Goal: Book appointment/travel/reservation

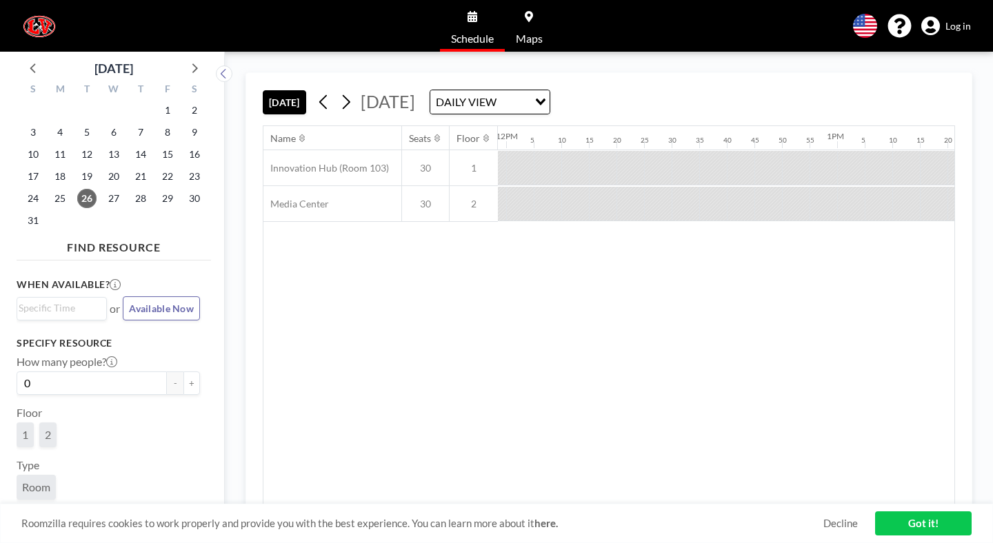
scroll to position [0, 3966]
click at [339, 92] on icon at bounding box center [345, 102] width 13 height 21
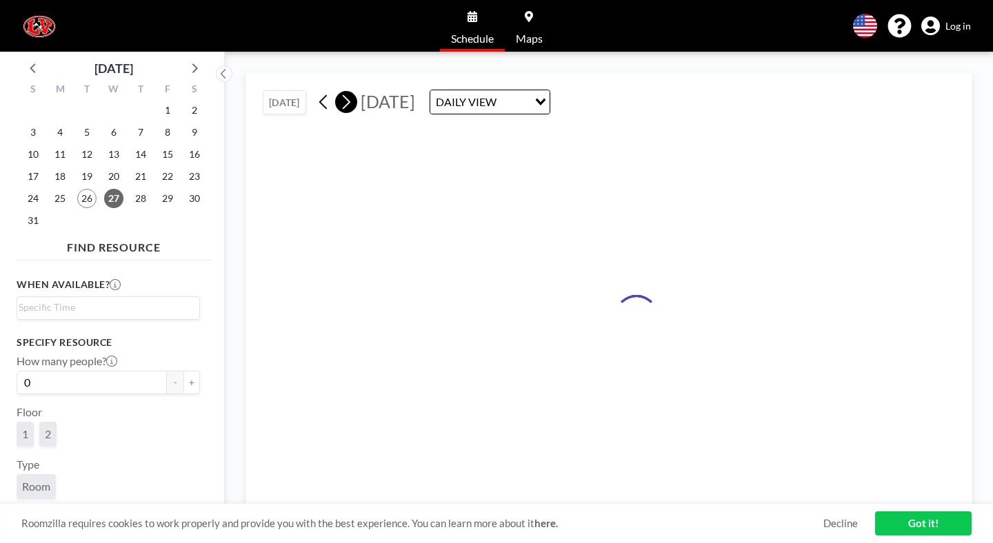
click at [339, 92] on icon at bounding box center [345, 102] width 13 height 21
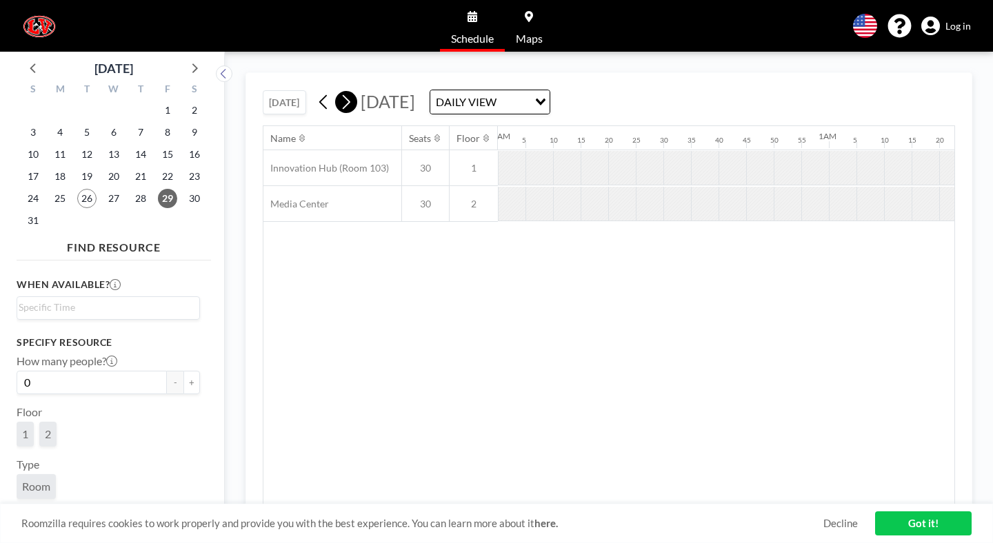
click at [339, 92] on icon at bounding box center [345, 102] width 13 height 21
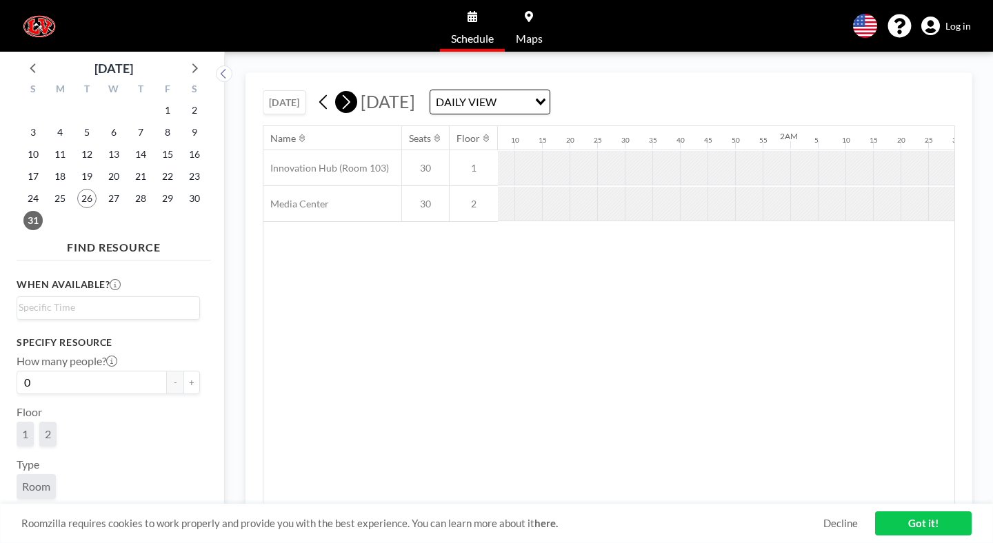
scroll to position [0, 0]
click at [339, 92] on icon at bounding box center [345, 102] width 13 height 21
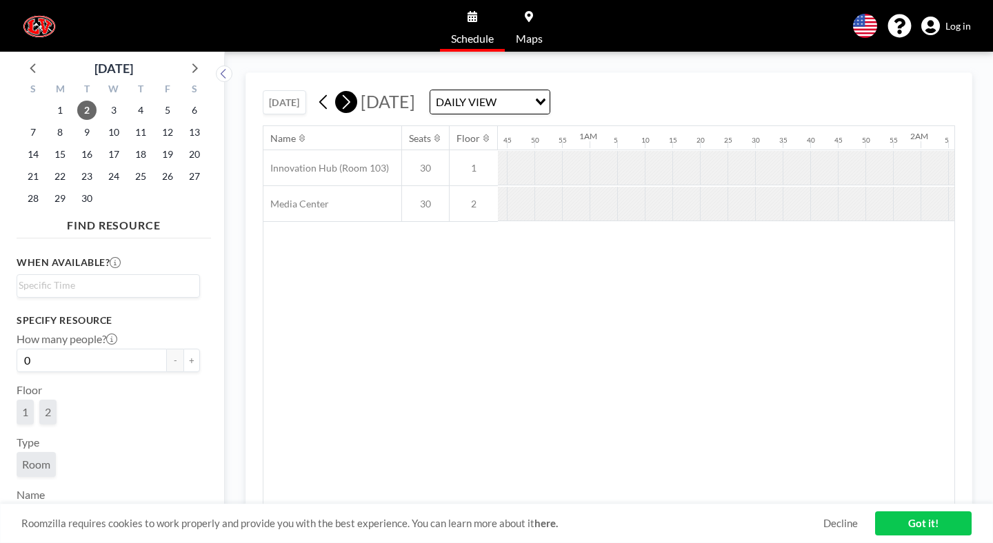
scroll to position [0, 1431]
click at [339, 92] on icon at bounding box center [345, 102] width 13 height 21
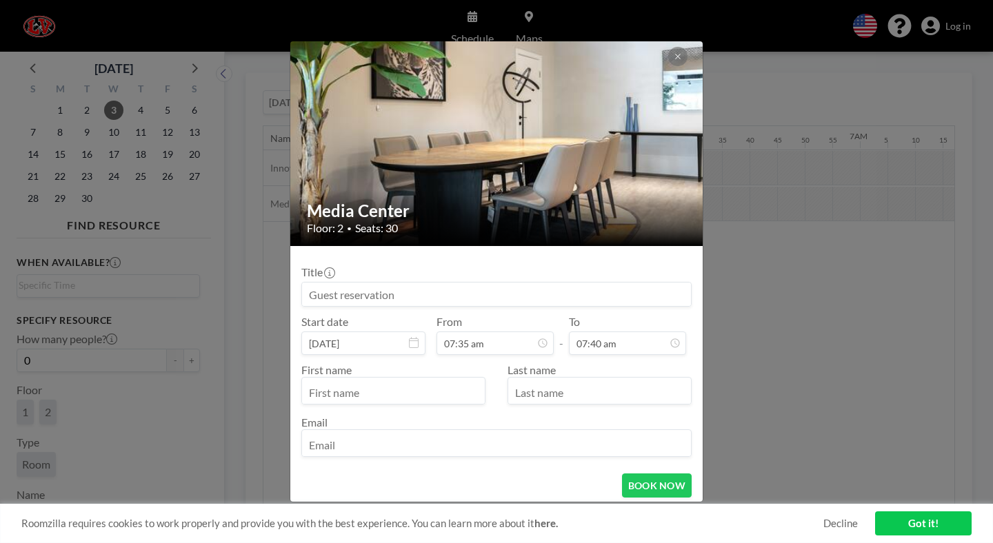
click at [448, 283] on input at bounding box center [496, 294] width 389 height 23
type input "k"
paste input "- SSR Book Check Out"
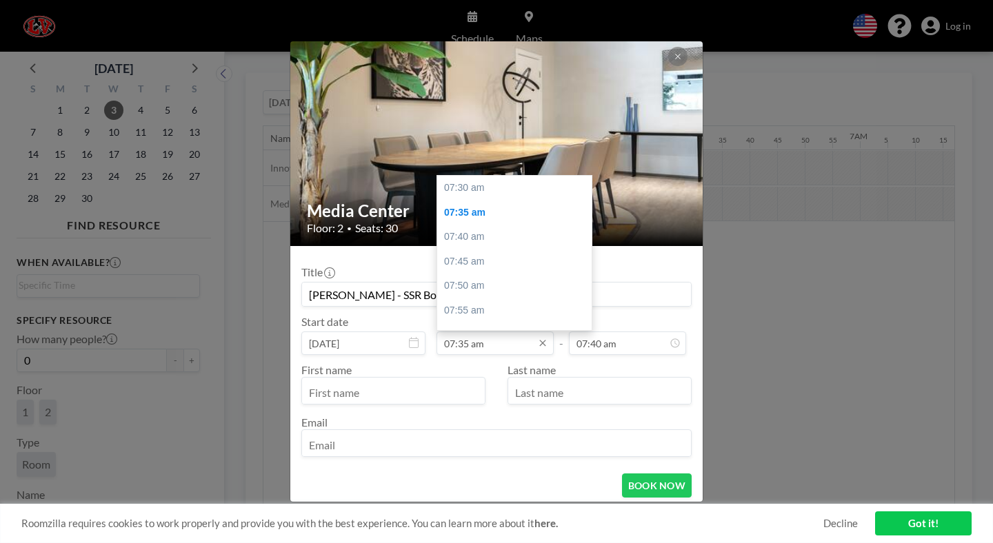
scroll to position [22, 0]
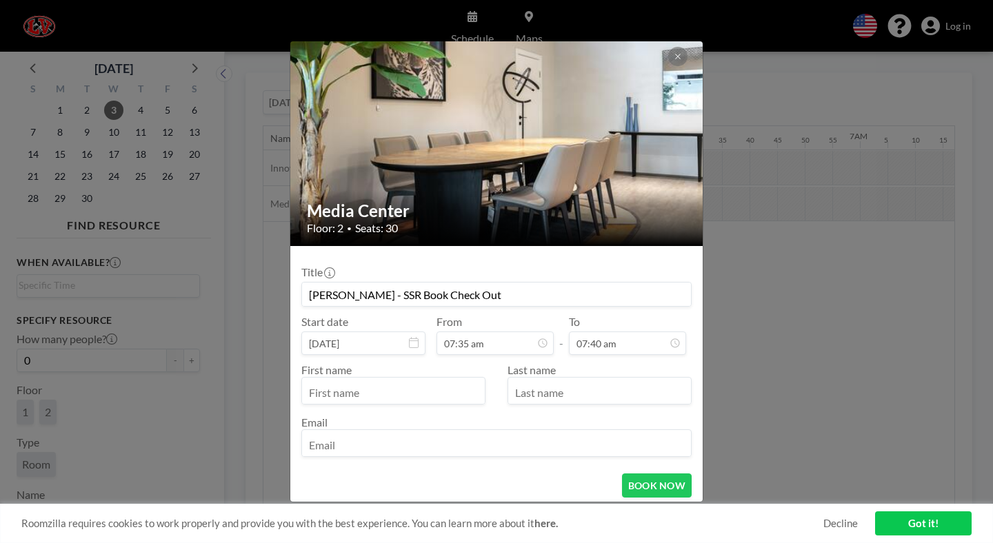
type input "[PERSON_NAME] - SSR Book Check Out"
click at [421, 381] on input "text" at bounding box center [393, 392] width 183 height 23
type input "[PERSON_NAME]"
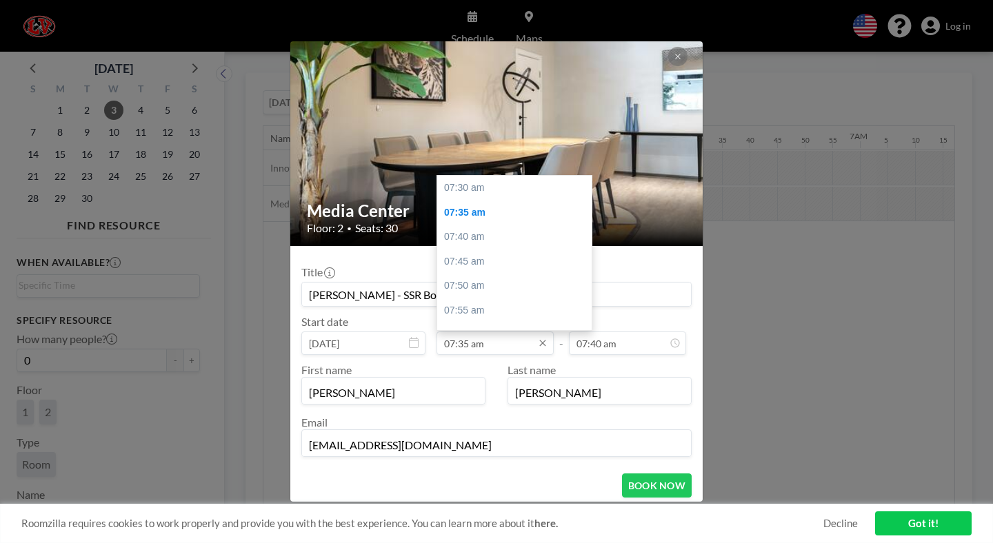
type input "[EMAIL_ADDRESS][DOMAIN_NAME]"
click at [484, 332] on input "07:35 am" at bounding box center [494, 343] width 117 height 23
click at [474, 332] on input "07:35 am" at bounding box center [494, 343] width 117 height 23
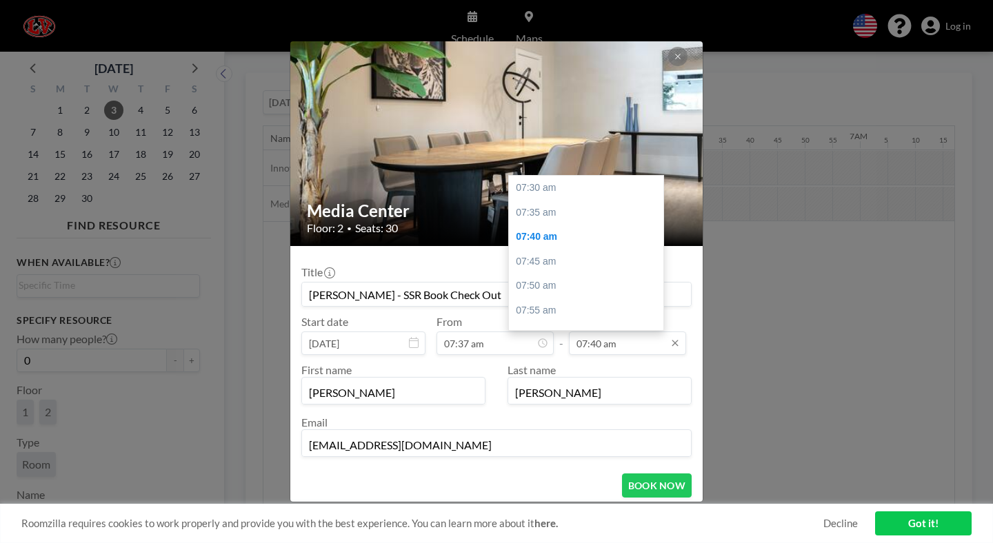
scroll to position [44, 0]
type input "07:37 am"
click at [584, 332] on input "07:40 am" at bounding box center [627, 343] width 117 height 23
click at [580, 332] on input "07:40 am" at bounding box center [627, 343] width 117 height 23
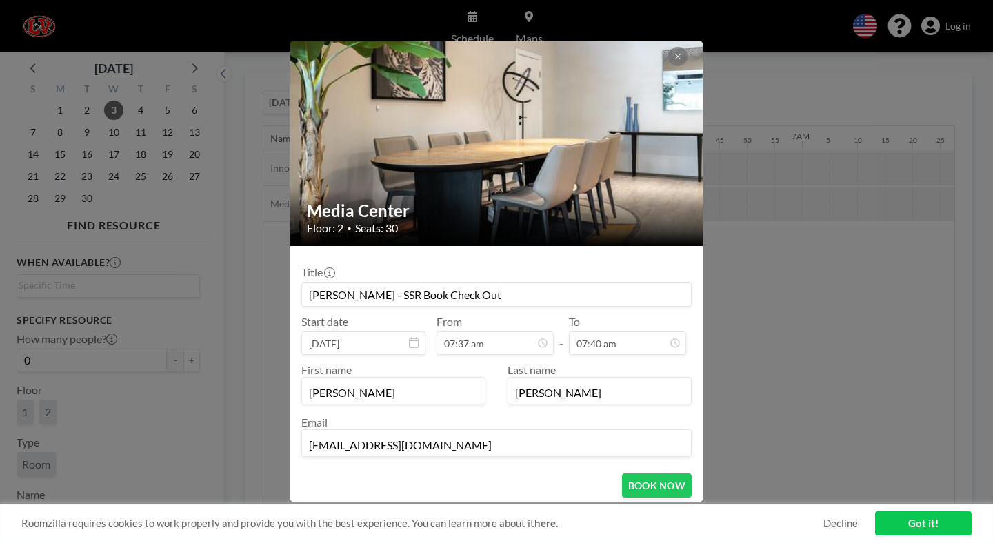
scroll to position [0, 2017]
type input "08:01 am"
click at [636, 474] on button "BOOK NOW" at bounding box center [657, 486] width 70 height 24
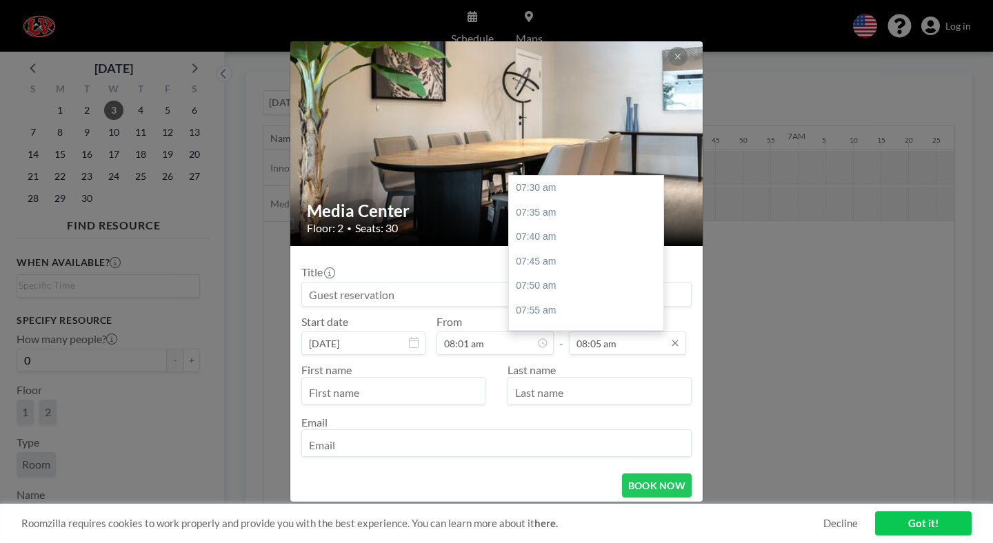
scroll to position [154, 0]
click at [583, 332] on input "08:05 am" at bounding box center [627, 343] width 117 height 23
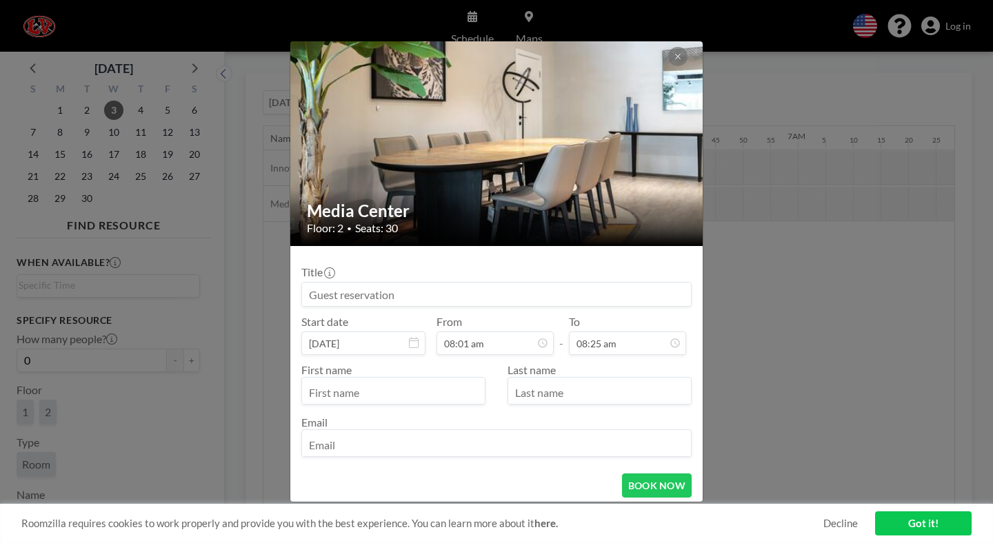
type input "08:25 am"
click at [403, 381] on input "text" at bounding box center [393, 392] width 183 height 23
type input "[PERSON_NAME]"
type input "Brown"
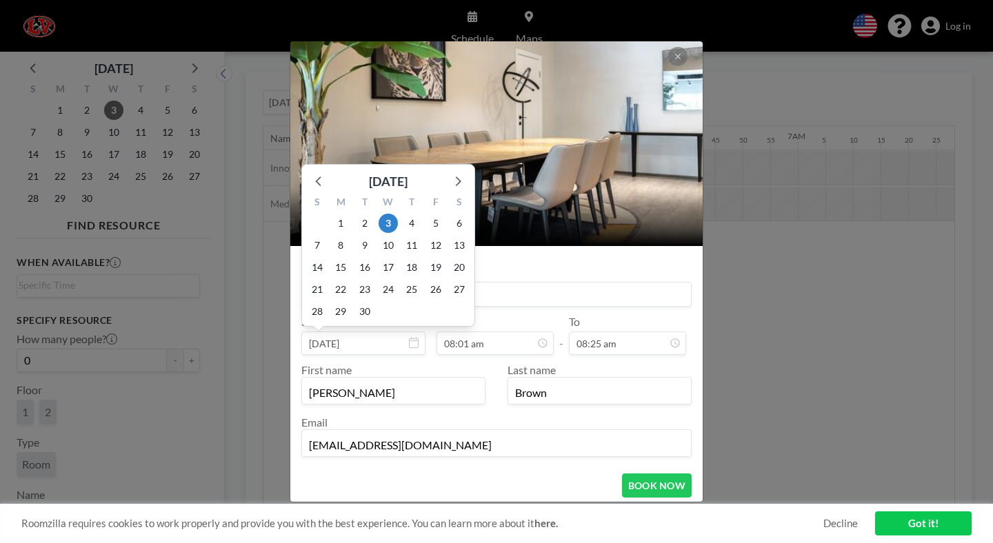
type input "[EMAIL_ADDRESS][DOMAIN_NAME]"
click at [400, 301] on div "1" at bounding box center [387, 312] width 23 height 22
click at [558, 283] on input at bounding box center [496, 294] width 389 height 23
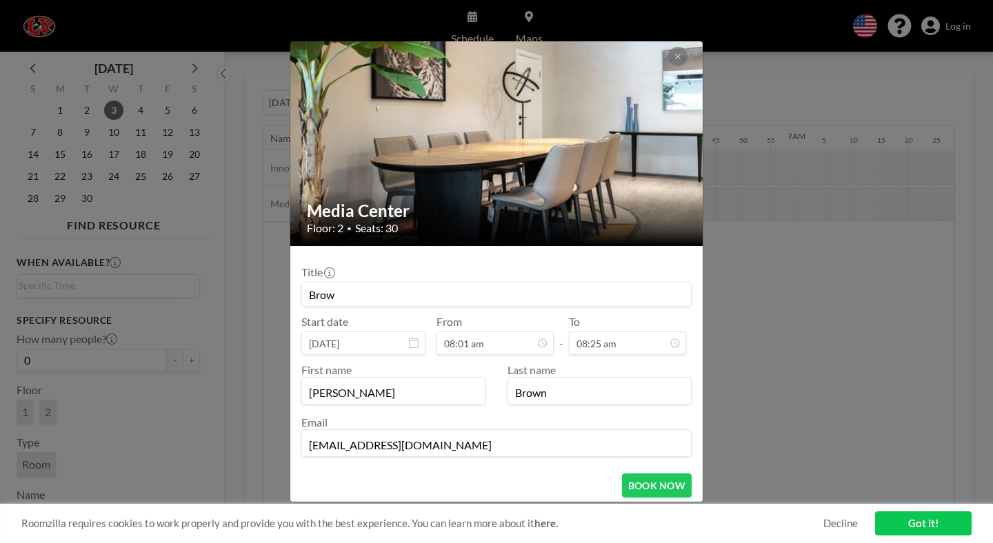
paste input "- SSR Book Check Out"
type input "Brow - SSR Book Check Out"
click at [622, 474] on button "BOOK NOW" at bounding box center [657, 486] width 70 height 24
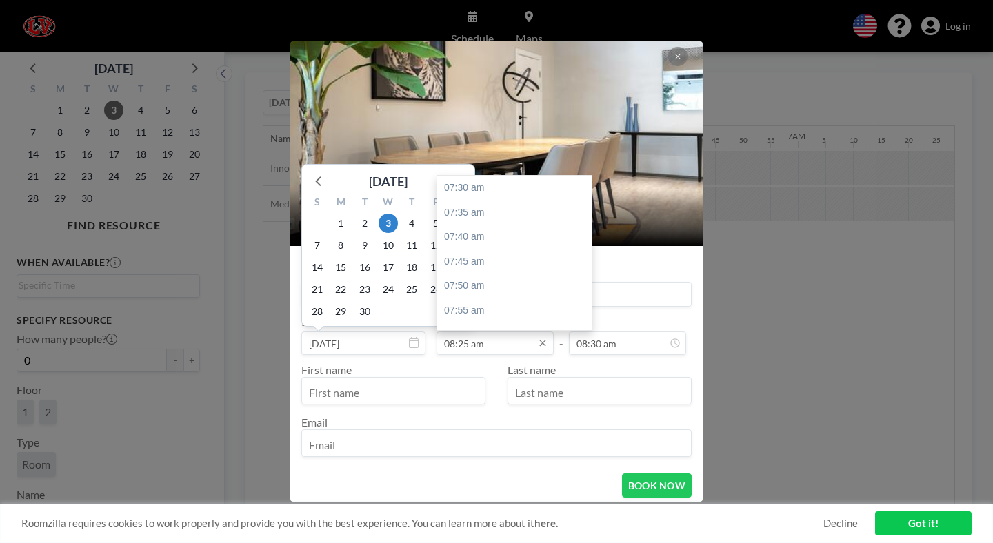
scroll to position [242, 0]
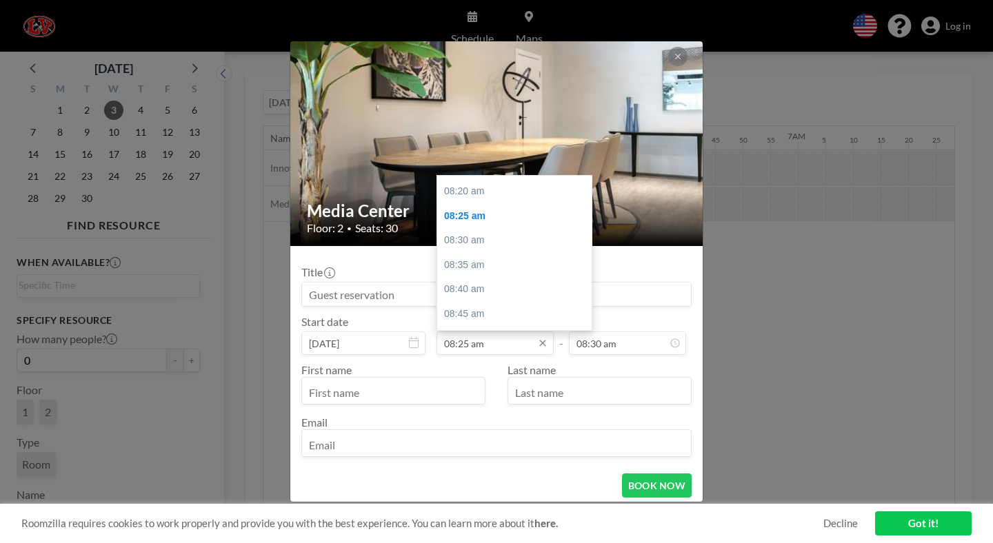
click at [472, 332] on input "08:25 am" at bounding box center [494, 343] width 117 height 23
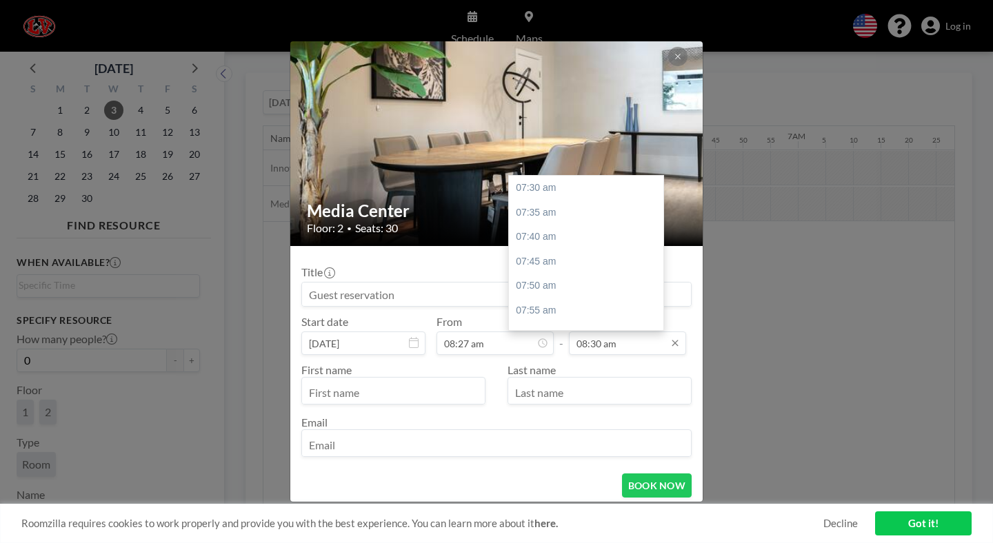
scroll to position [264, 0]
type input "08:27 am"
click at [578, 332] on input "08:30 am" at bounding box center [627, 343] width 117 height 23
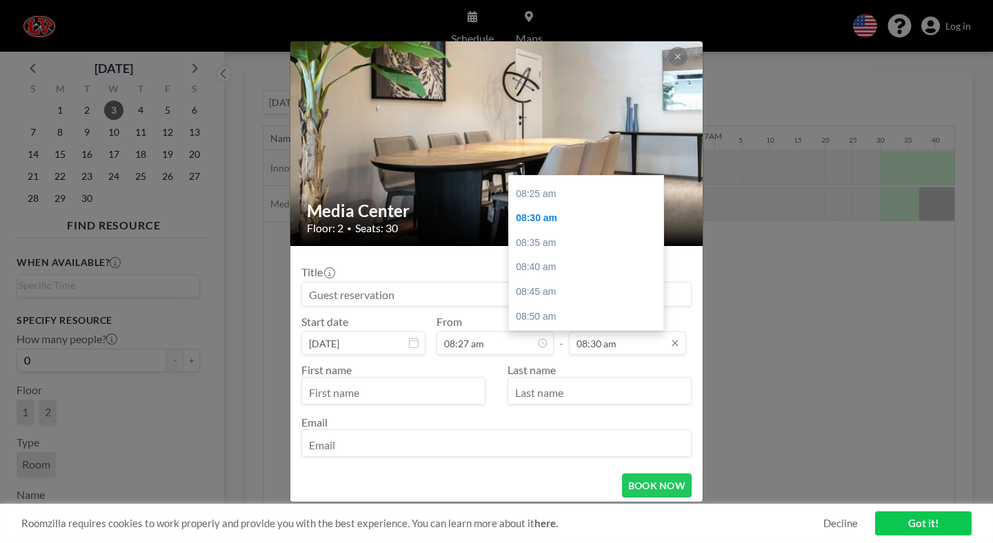
click at [583, 332] on input "08:30 am" at bounding box center [627, 343] width 117 height 23
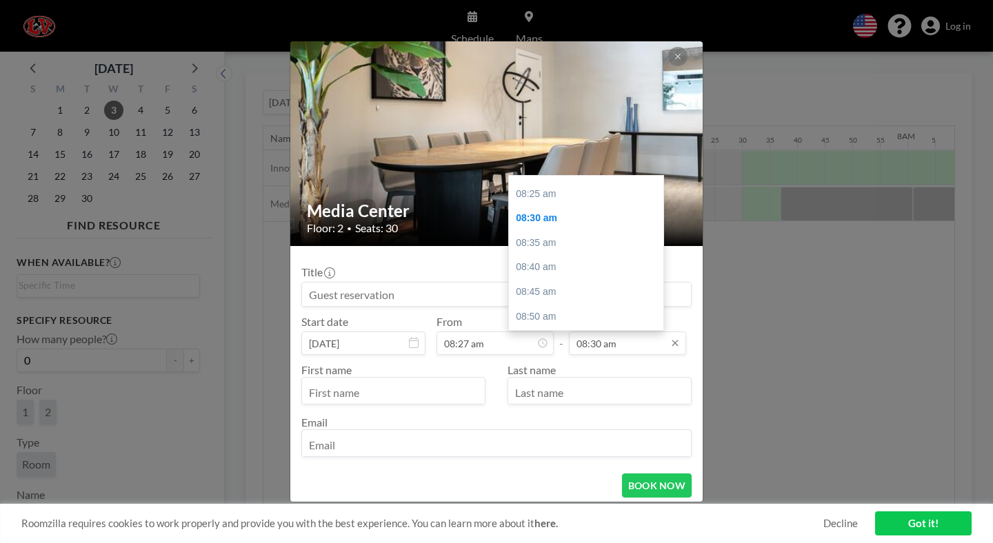
scroll to position [0, 2241]
click at [581, 332] on input "08:30 am" at bounding box center [627, 343] width 117 height 23
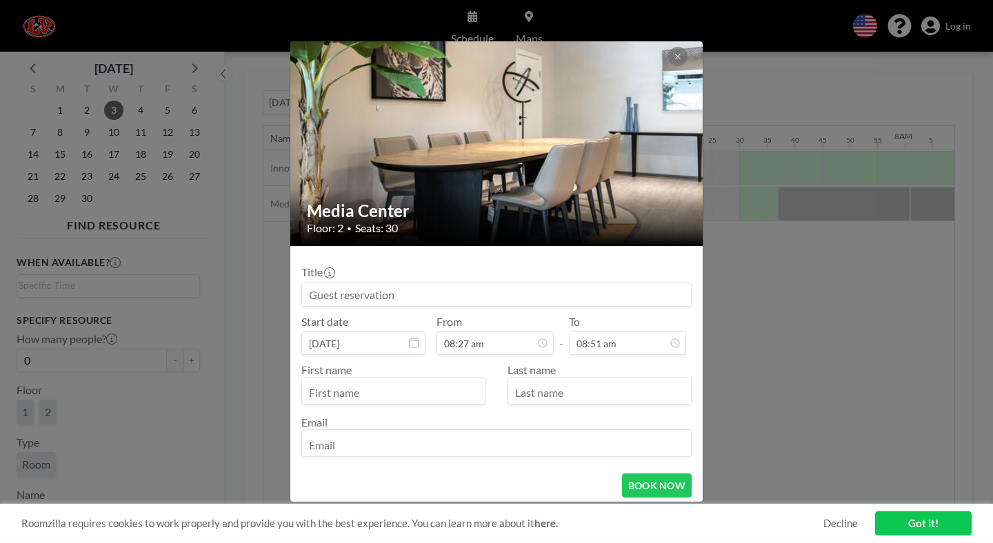
type input "08:51 am"
click at [434, 283] on input at bounding box center [496, 294] width 389 height 23
paste input "- SSR Book Check Out"
type input "[PERSON_NAME] - SSR Book Check Out"
click at [378, 381] on input "text" at bounding box center [393, 392] width 183 height 23
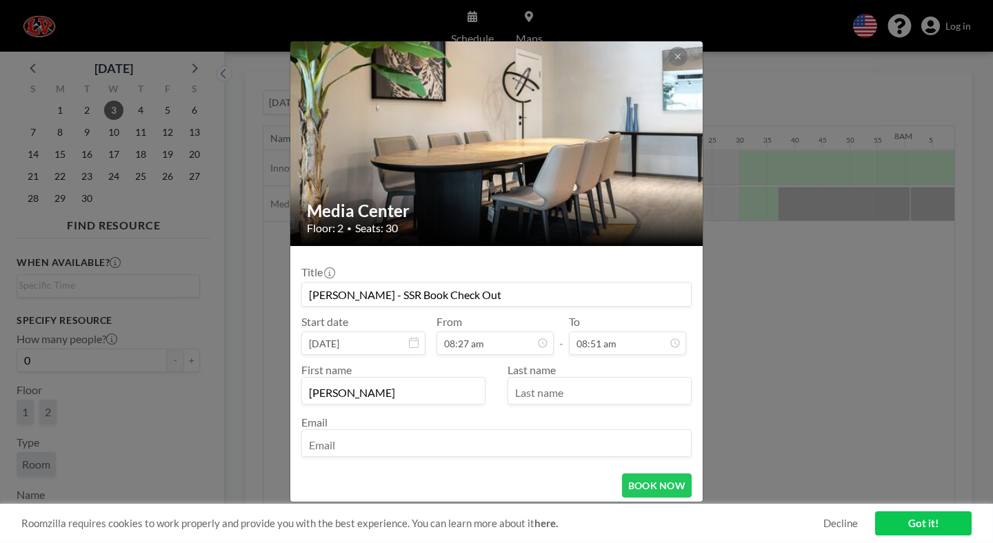
type input "[PERSON_NAME]"
type input "[EMAIL_ADDRESS][DOMAIN_NAME]"
click at [643, 474] on button "BOOK NOW" at bounding box center [657, 486] width 70 height 24
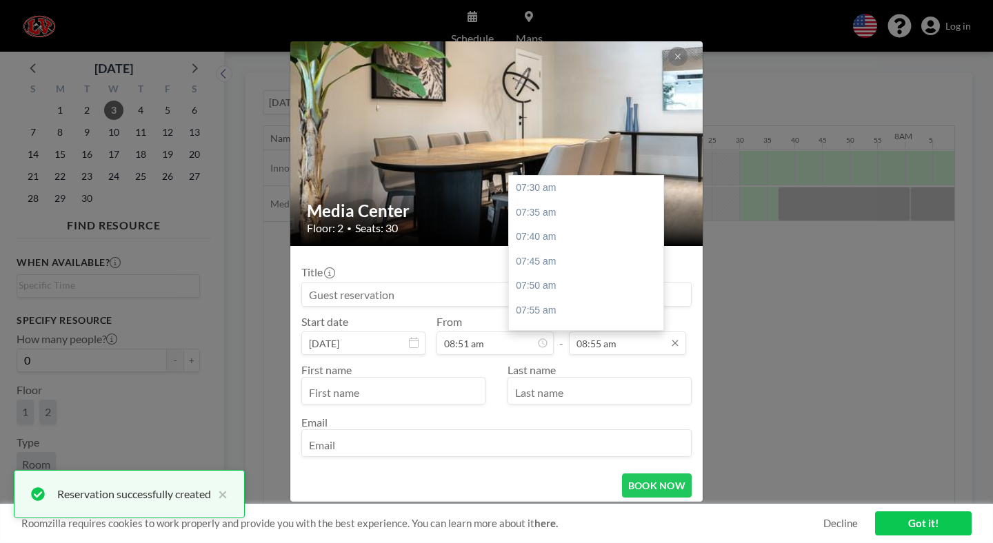
scroll to position [374, 0]
click at [580, 332] on input "08:55 am" at bounding box center [627, 343] width 117 height 23
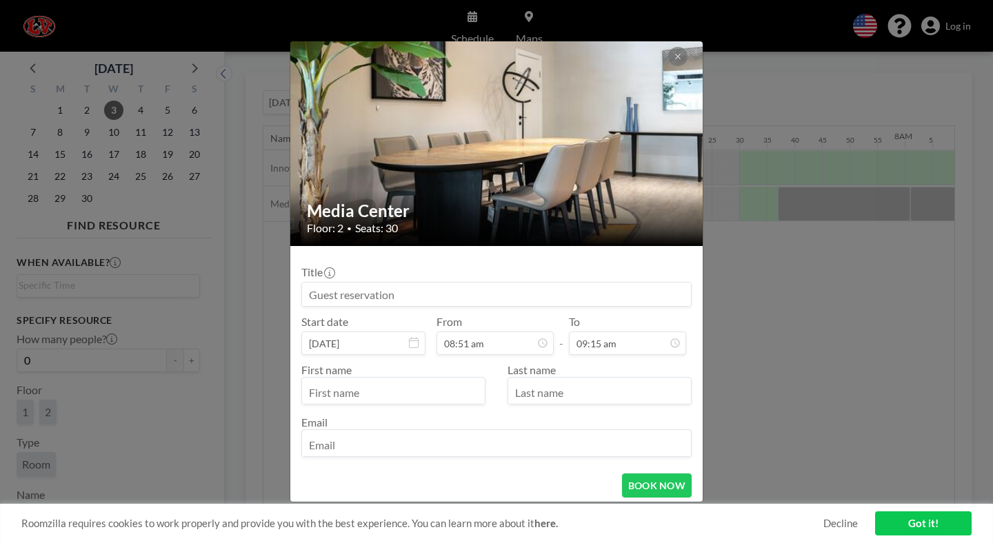
type input "09:15 am"
click at [401, 381] on input "text" at bounding box center [393, 392] width 183 height 23
type input "[PERSON_NAME]"
type input "Brown"
type input "[EMAIL_ADDRESS][DOMAIN_NAME]"
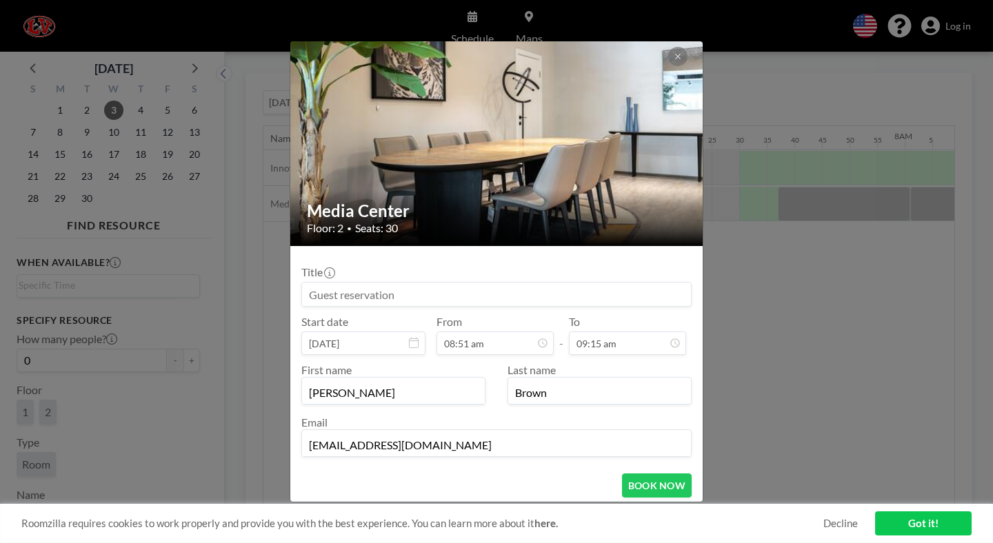
click at [531, 283] on input at bounding box center [496, 294] width 389 height 23
paste input "- SSR Book Check Out"
type input "Brown - SSR Book Check Out"
click at [631, 474] on button "BOOK NOW" at bounding box center [657, 486] width 70 height 24
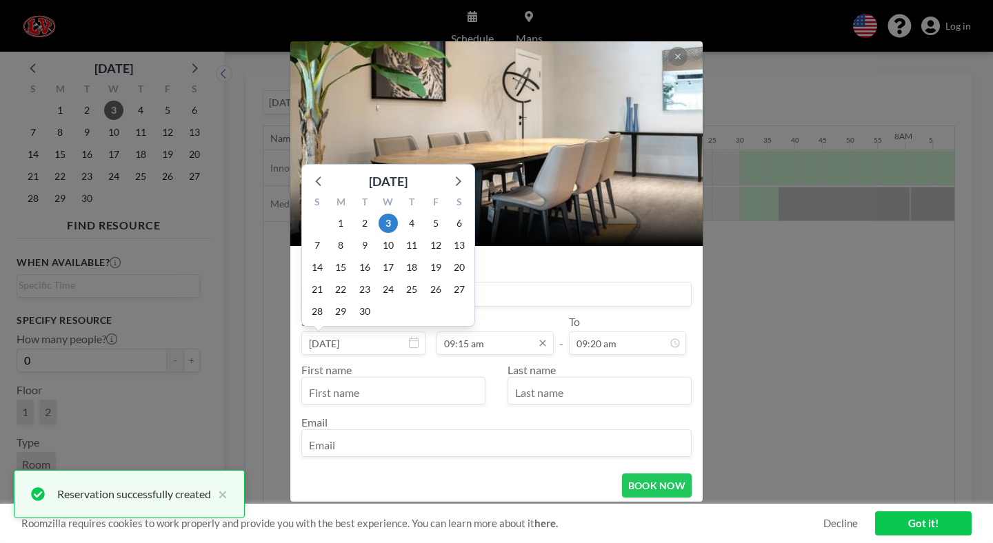
scroll to position [462, 0]
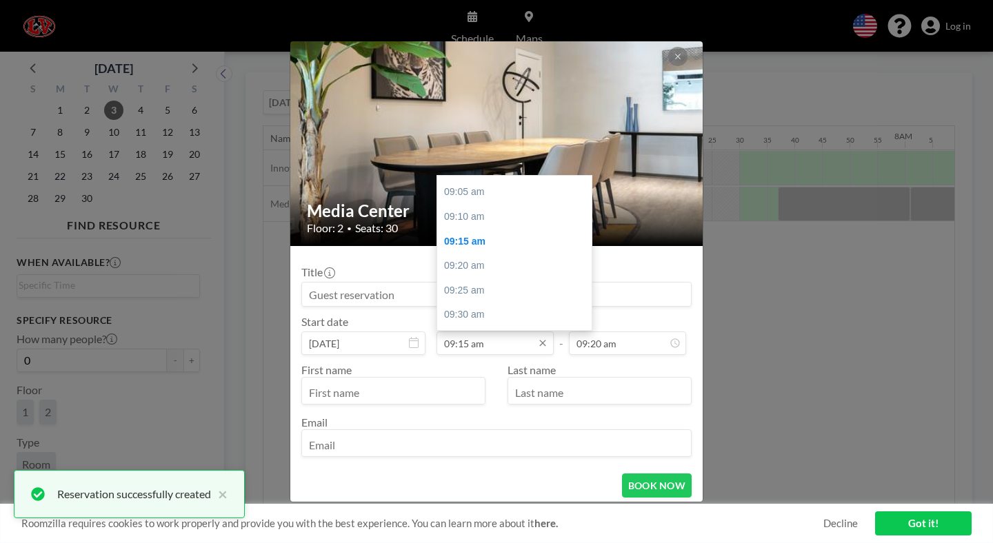
click at [481, 332] on input "09:15 am" at bounding box center [494, 343] width 117 height 23
click at [474, 332] on input "09:15 am" at bounding box center [494, 343] width 117 height 23
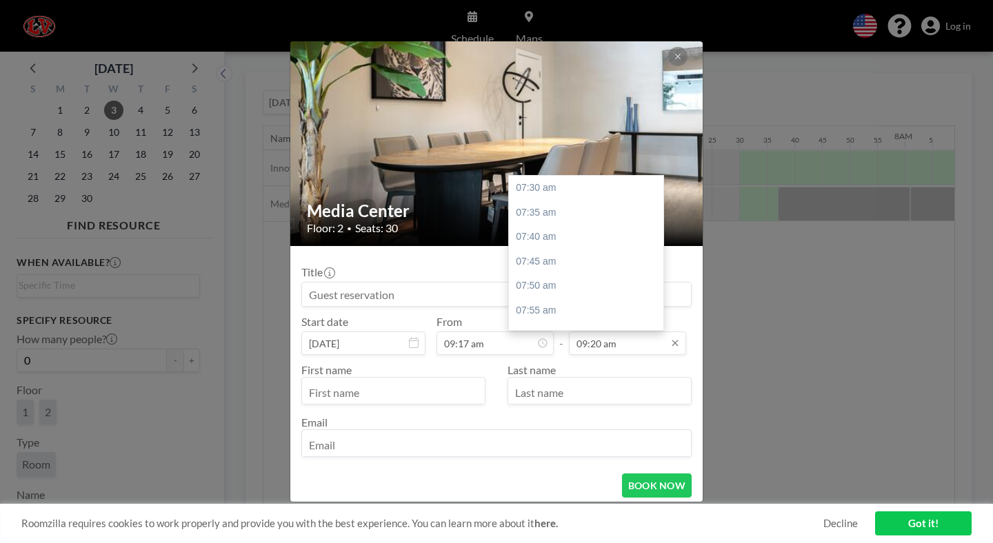
scroll to position [484, 0]
type input "09:17 am"
click at [579, 332] on input "09:20 am" at bounding box center [627, 343] width 117 height 23
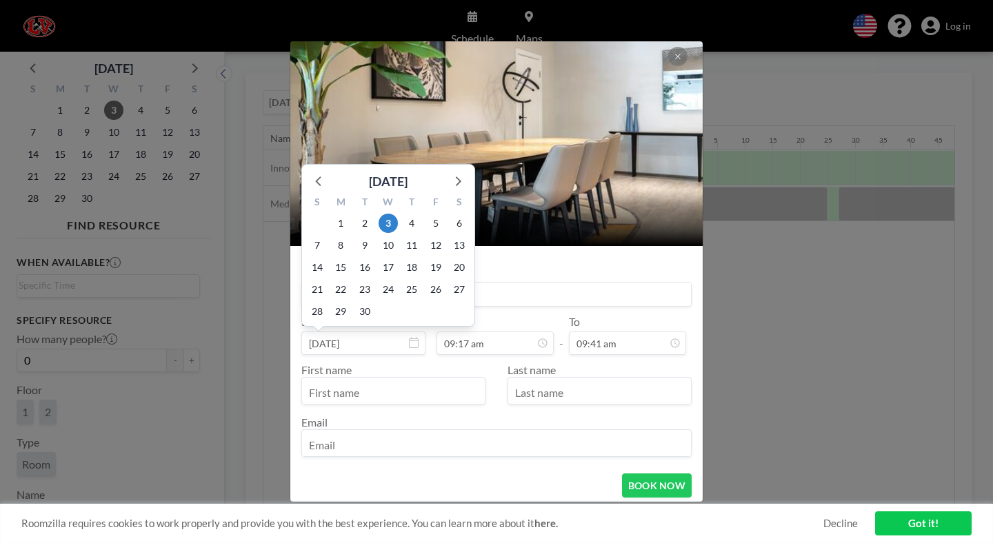
scroll to position [0, 2465]
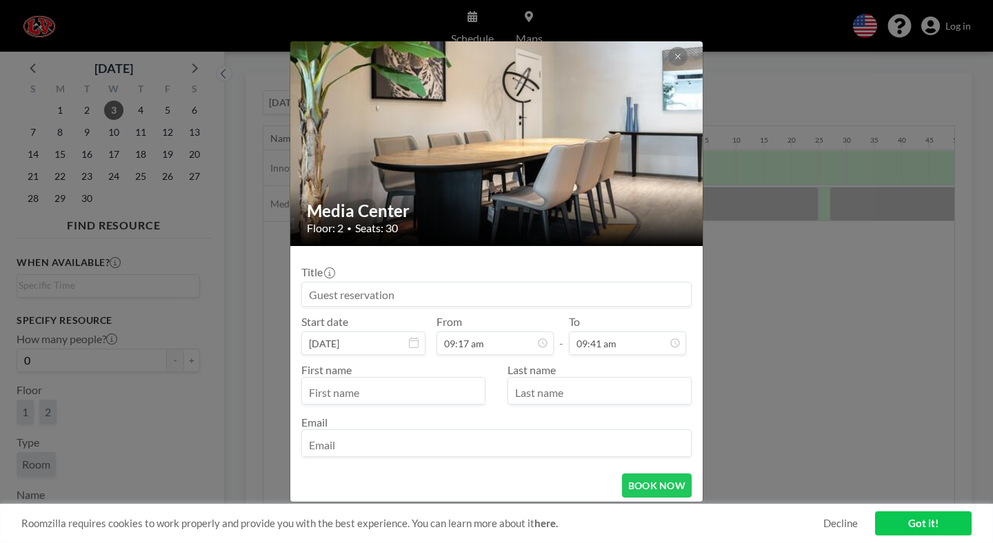
type input "09:41 am"
click at [548, 287] on div at bounding box center [496, 294] width 390 height 25
click at [548, 285] on input at bounding box center [496, 294] width 389 height 23
type input "K"
paste input "- SSR Book Check Out"
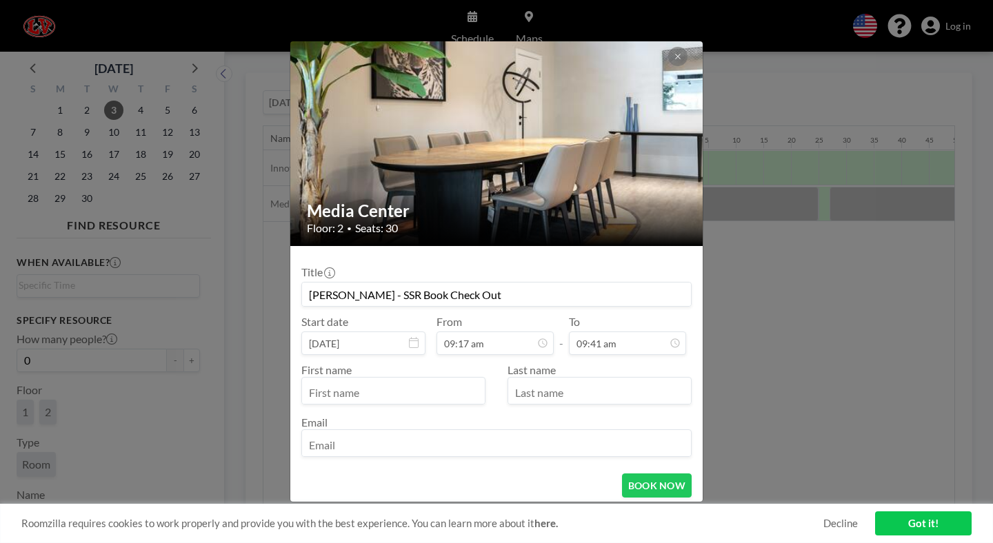
type input "[PERSON_NAME] - SSR Book Check Out"
click at [418, 381] on input "text" at bounding box center [393, 392] width 183 height 23
type input "[PERSON_NAME]"
type input "[EMAIL_ADDRESS][DOMAIN_NAME]"
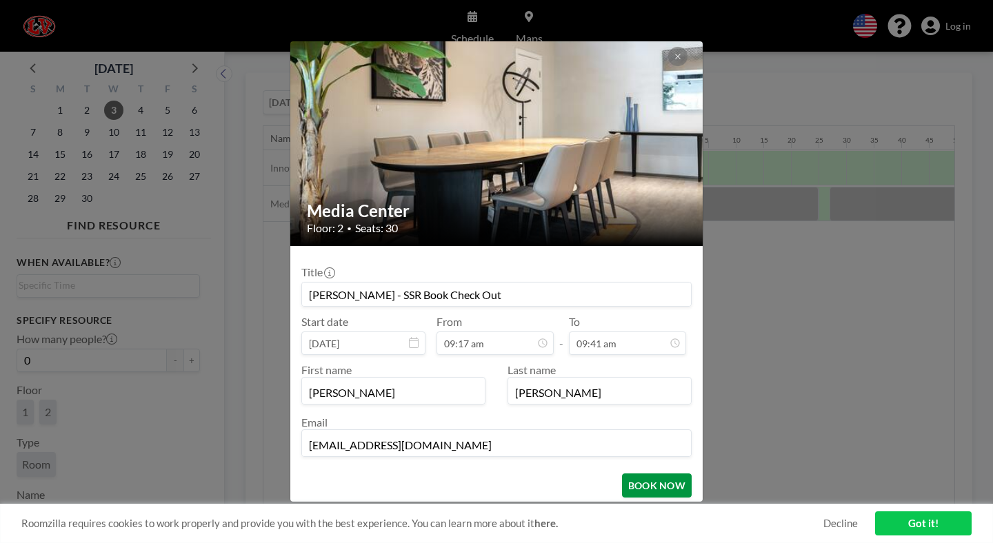
click at [622, 474] on button "BOOK NOW" at bounding box center [657, 486] width 70 height 24
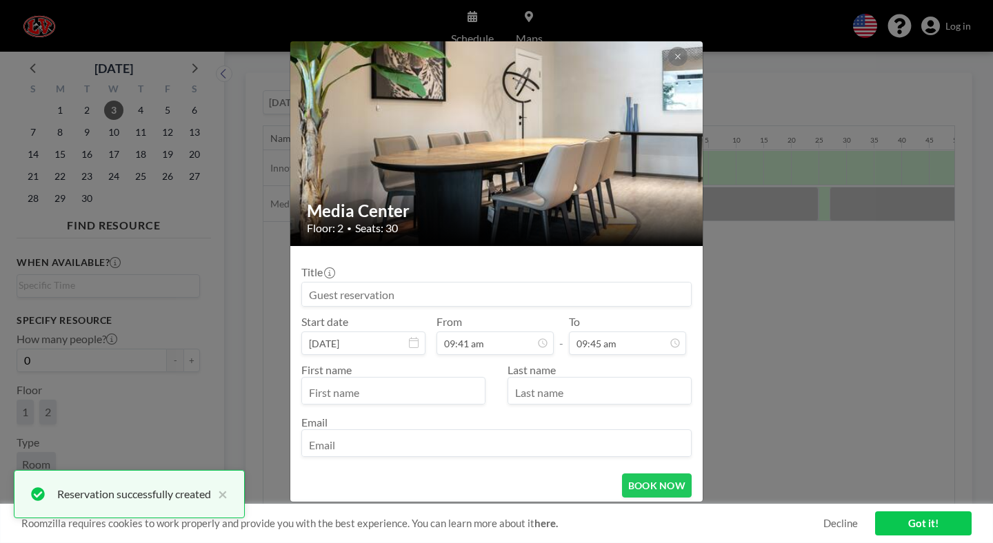
click at [588, 265] on div "Title" at bounding box center [496, 285] width 390 height 41
click at [586, 283] on input at bounding box center [496, 294] width 389 height 23
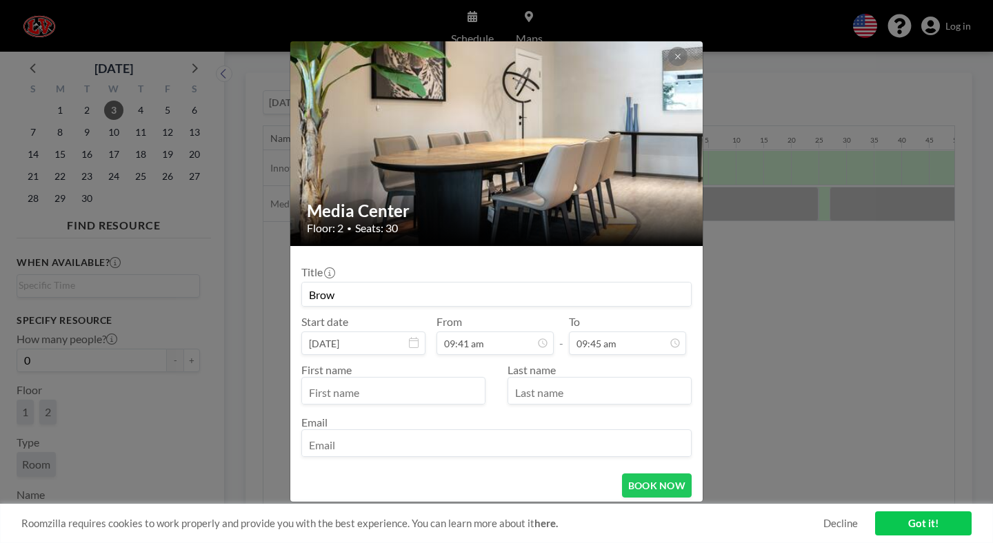
paste input "- SSR Book Check Out"
click at [568, 288] on div "Title Brow - SSR Book Check Out Start date [DATE] [DATE] S M T W T F S 31 1 2 3…" at bounding box center [496, 359] width 390 height 205
click at [368, 283] on input "Brow - SSR Book Check Out" at bounding box center [496, 294] width 389 height 23
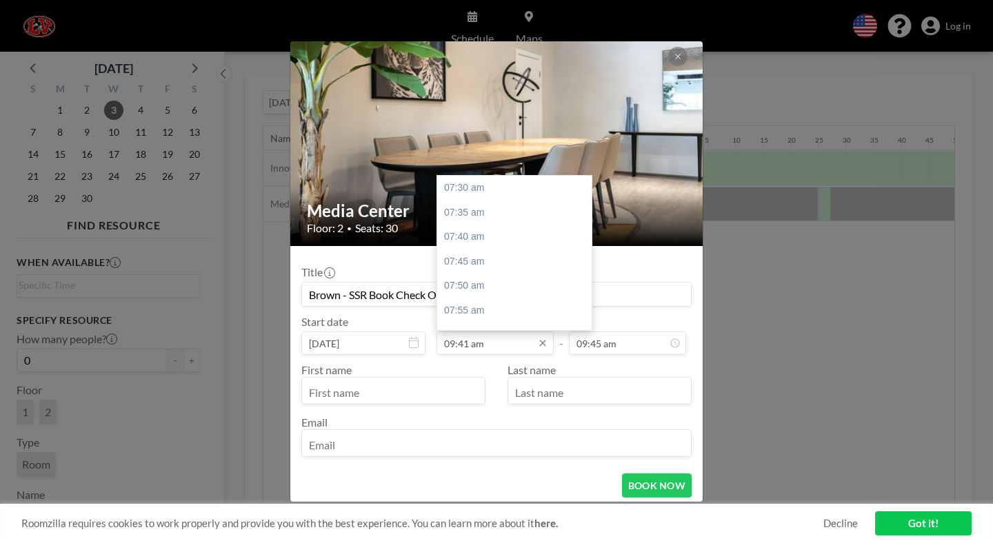
type input "Brown - SSR Book Check Out"
click at [475, 332] on input "09:41 am" at bounding box center [494, 343] width 117 height 23
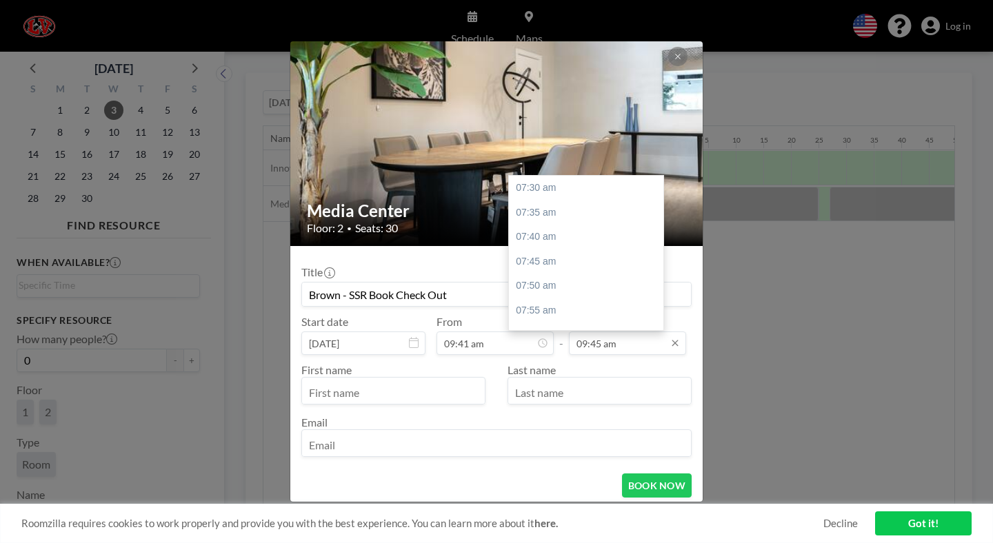
scroll to position [594, 0]
click at [581, 332] on input "09:45 am" at bounding box center [627, 343] width 117 height 23
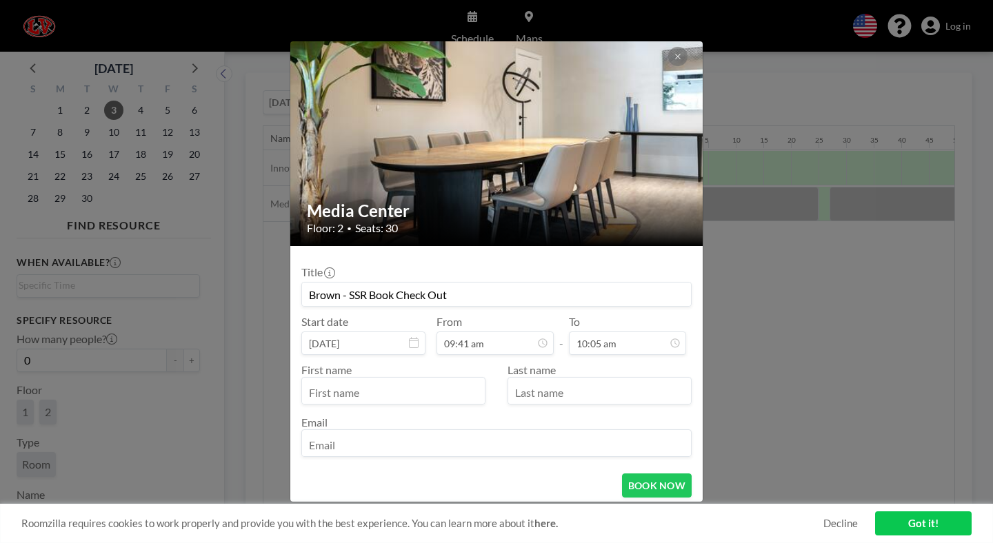
type input "10:05 am"
click at [443, 381] on input "text" at bounding box center [393, 392] width 183 height 23
type input "[PERSON_NAME]"
type input "Brown"
type input "[EMAIL_ADDRESS][DOMAIN_NAME]"
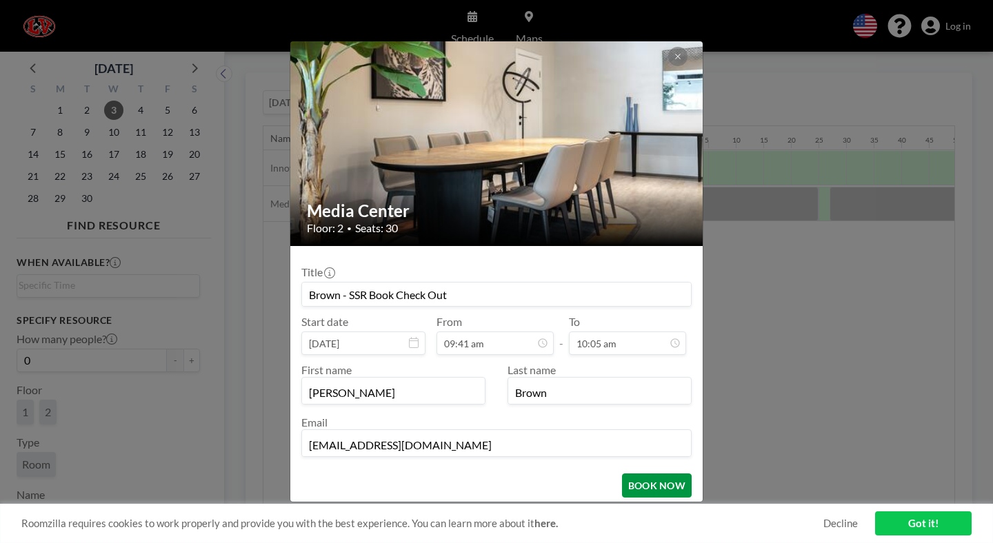
click at [622, 474] on button "BOOK NOW" at bounding box center [657, 486] width 70 height 24
